Goal: Task Accomplishment & Management: Manage account settings

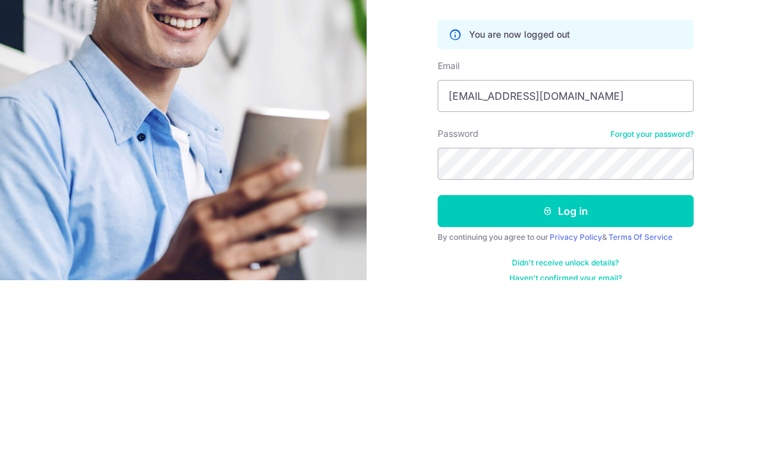
type input "Markkenandmax@gmail.com"
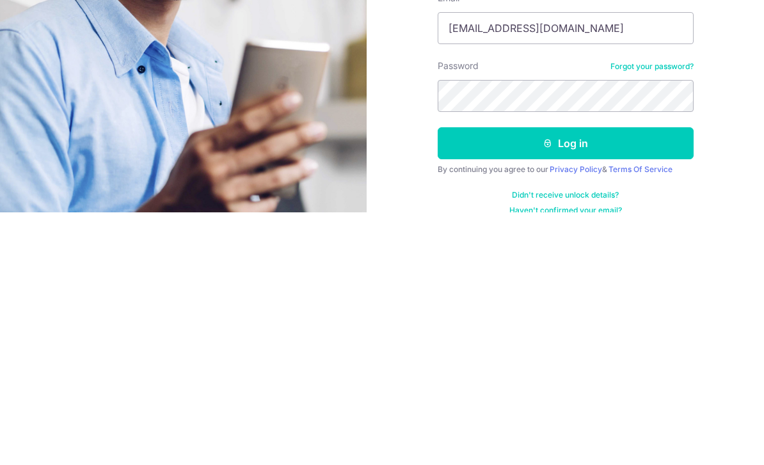
click at [621, 380] on button "Log in" at bounding box center [566, 396] width 256 height 32
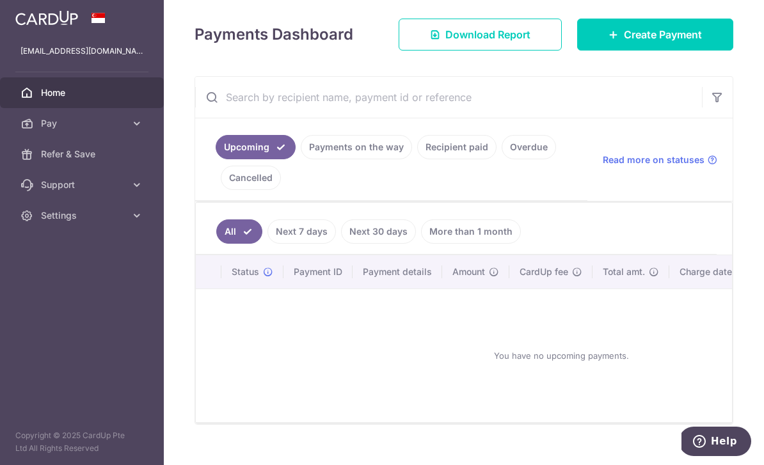
click at [301, 159] on link "Payments on the way" at bounding box center [356, 147] width 111 height 24
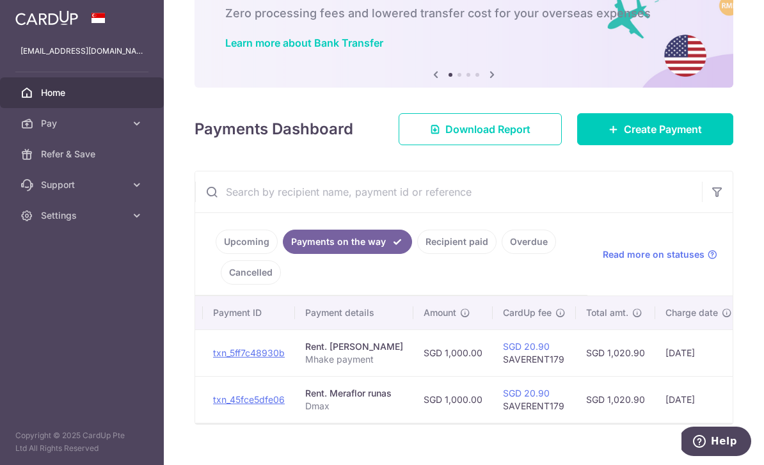
scroll to position [0, 122]
click at [417, 254] on link "Recipient paid" at bounding box center [456, 242] width 79 height 24
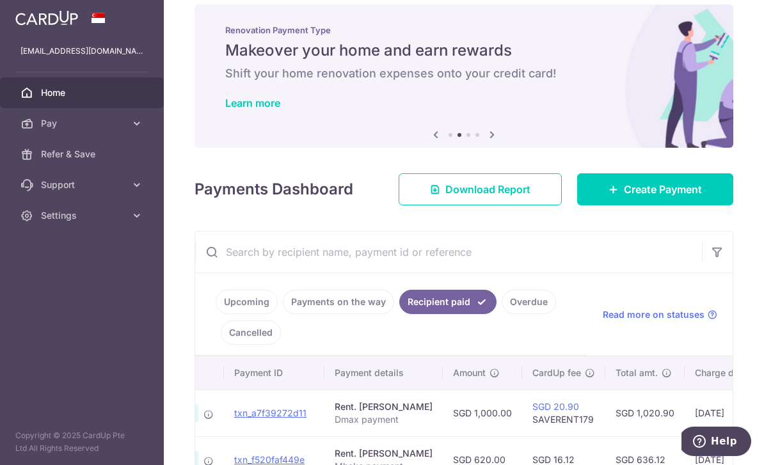
scroll to position [19, 0]
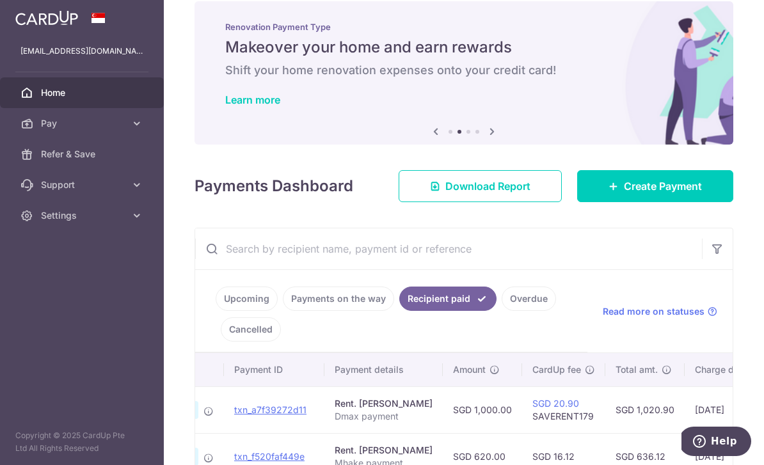
click at [502, 311] on link "Overdue" at bounding box center [529, 299] width 54 height 24
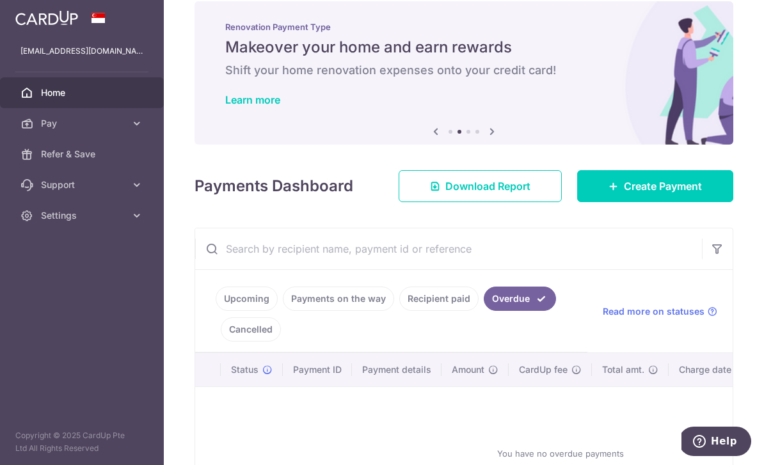
click at [281, 342] on link "Cancelled" at bounding box center [251, 329] width 60 height 24
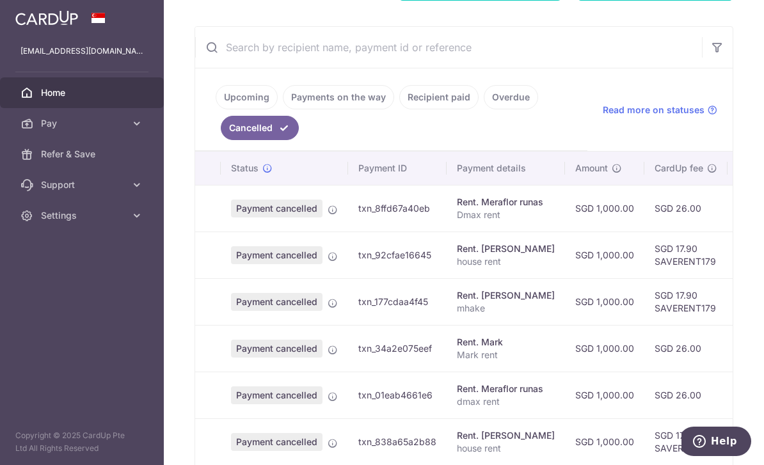
scroll to position [244, 0]
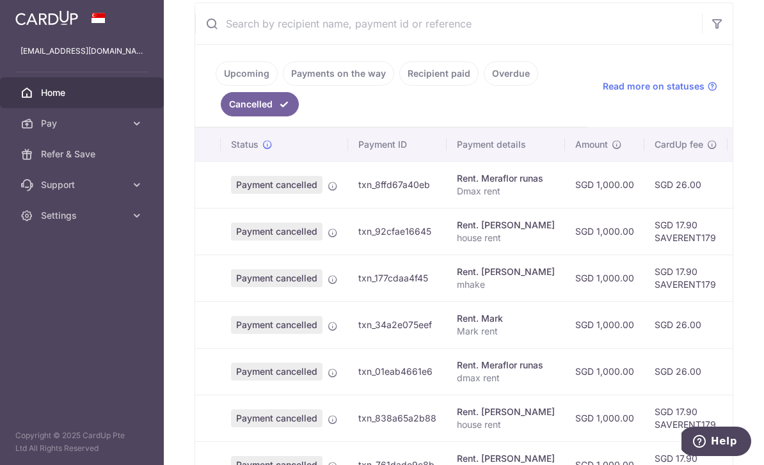
click at [216, 86] on link "Upcoming" at bounding box center [247, 73] width 62 height 24
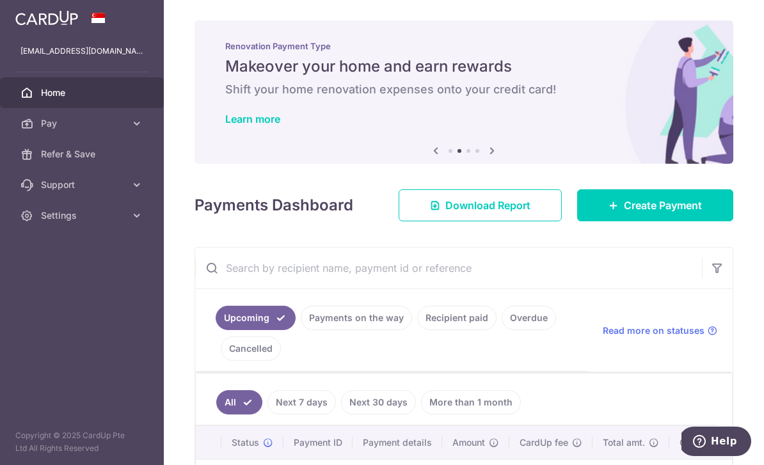
scroll to position [-1, 0]
click at [0, 0] on icon "button" at bounding box center [0, 0] width 0 height 0
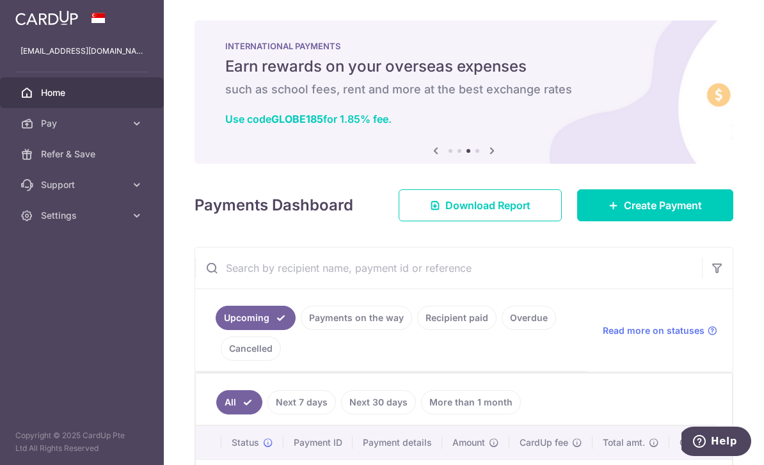
click at [63, 228] on link "Settings" at bounding box center [82, 215] width 164 height 31
click at [61, 288] on link "Logout" at bounding box center [82, 277] width 164 height 31
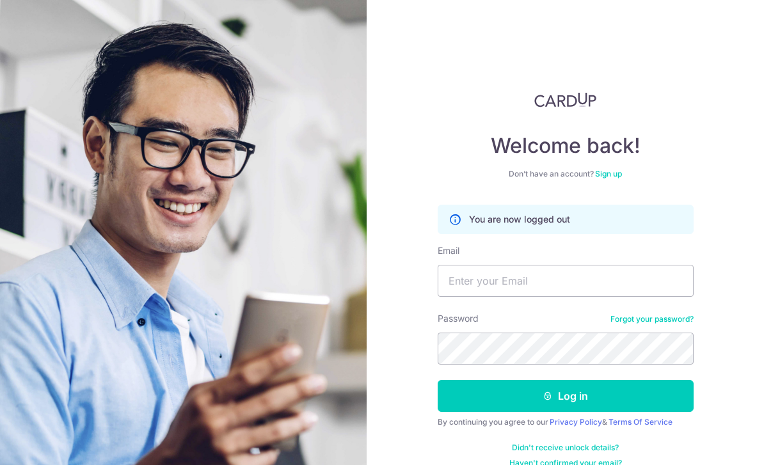
click at [170, 2] on img at bounding box center [183, 327] width 461 height 655
